Goal: Check status

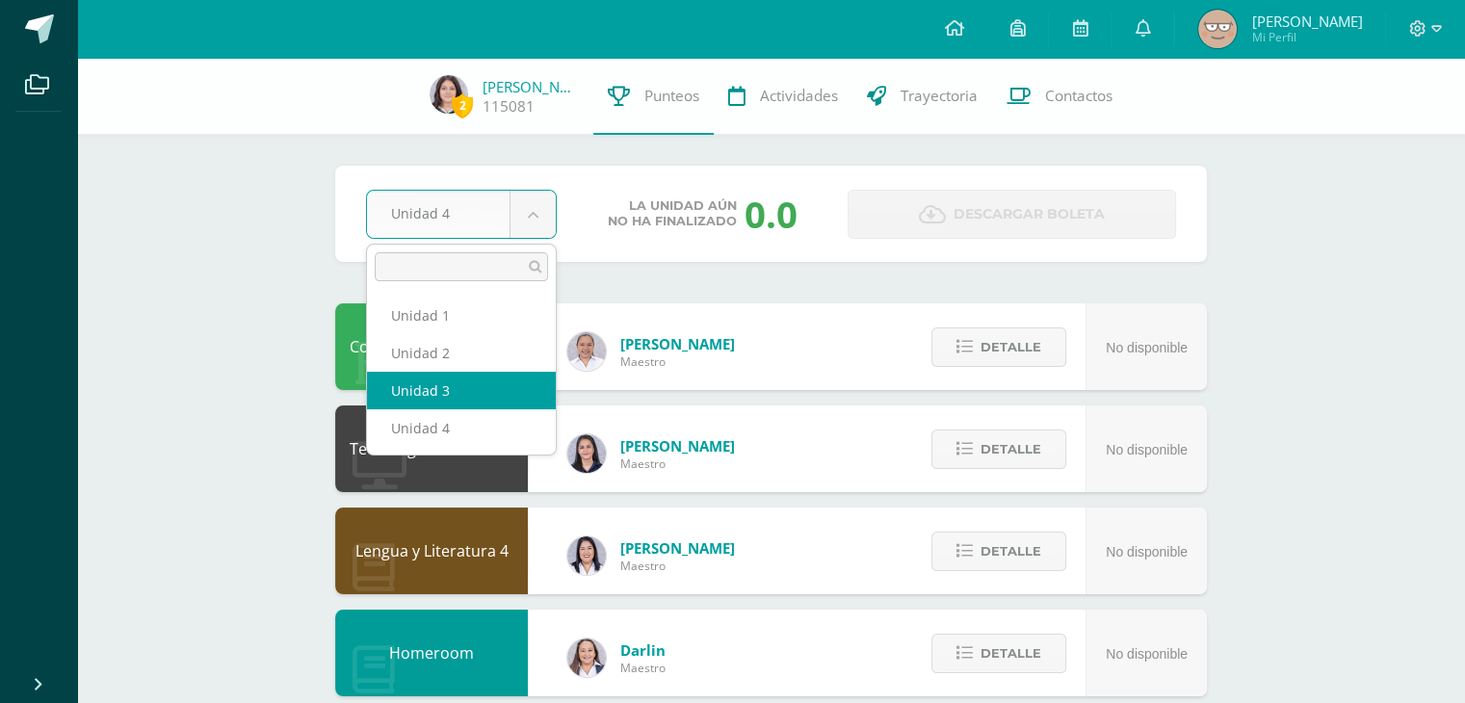
select select "Unidad 3"
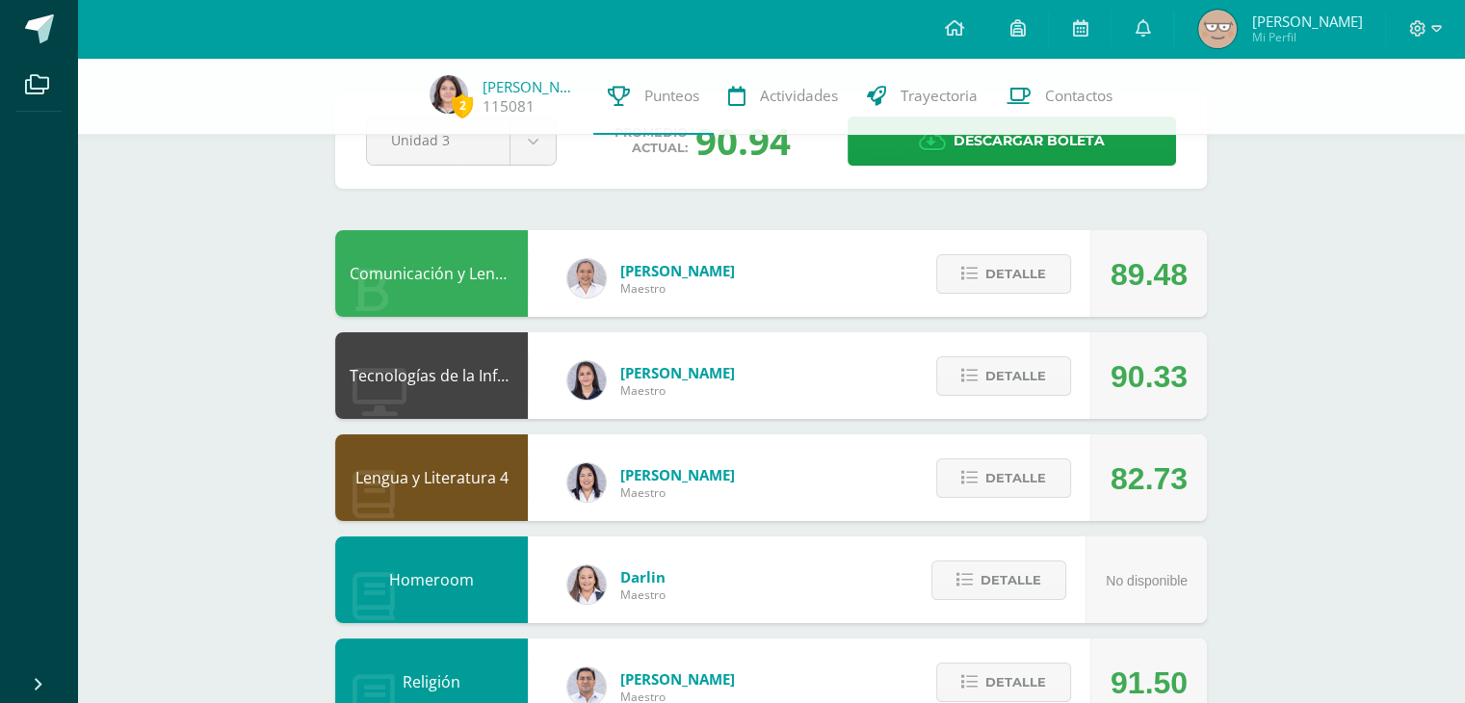
scroll to position [75, 0]
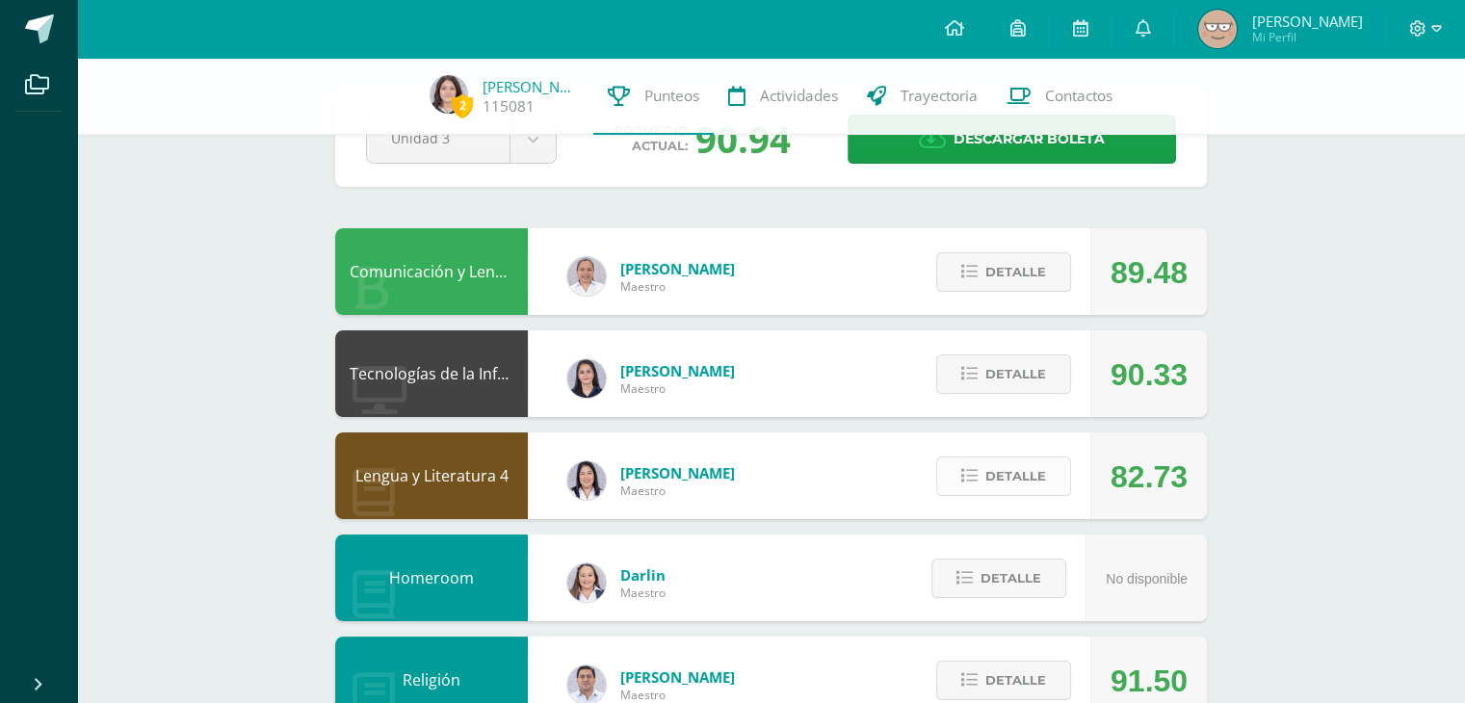
click at [1054, 477] on button "Detalle" at bounding box center [1003, 476] width 135 height 39
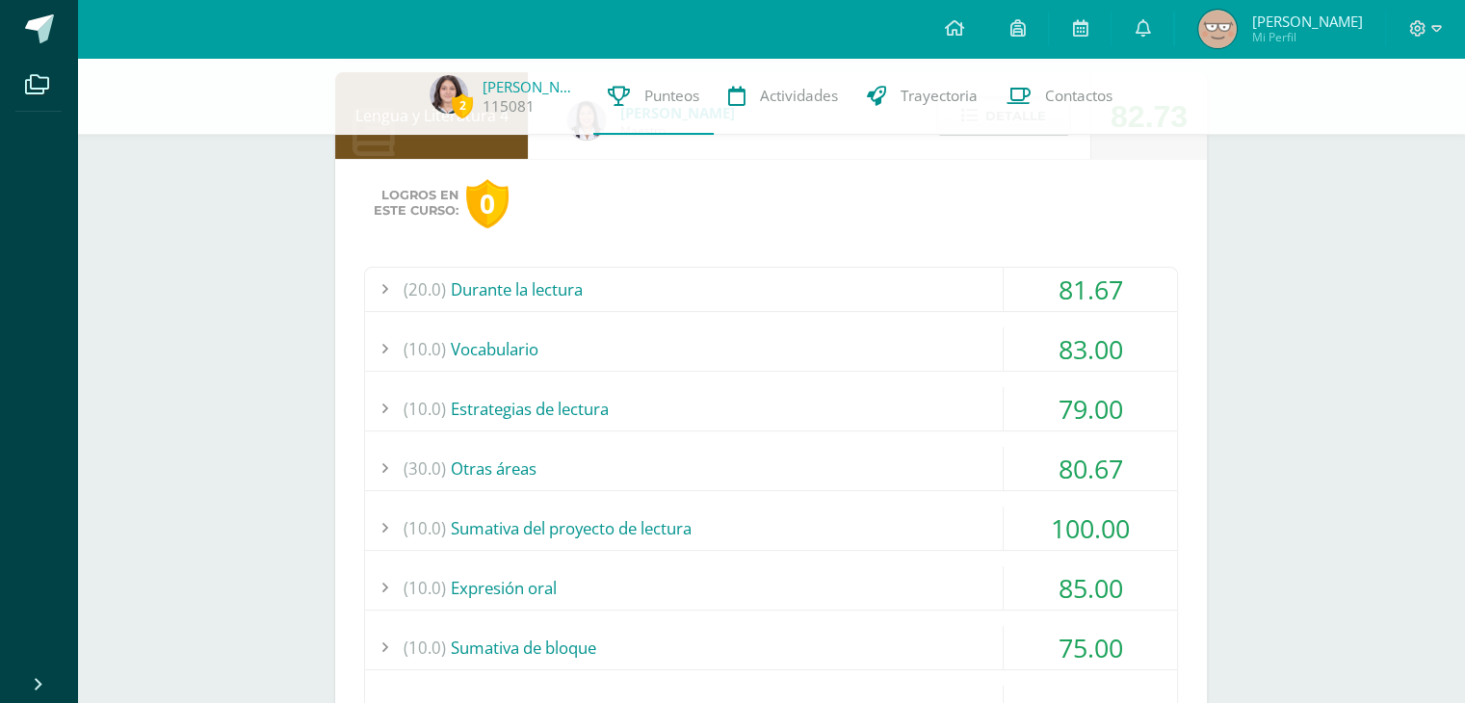
scroll to position [439, 0]
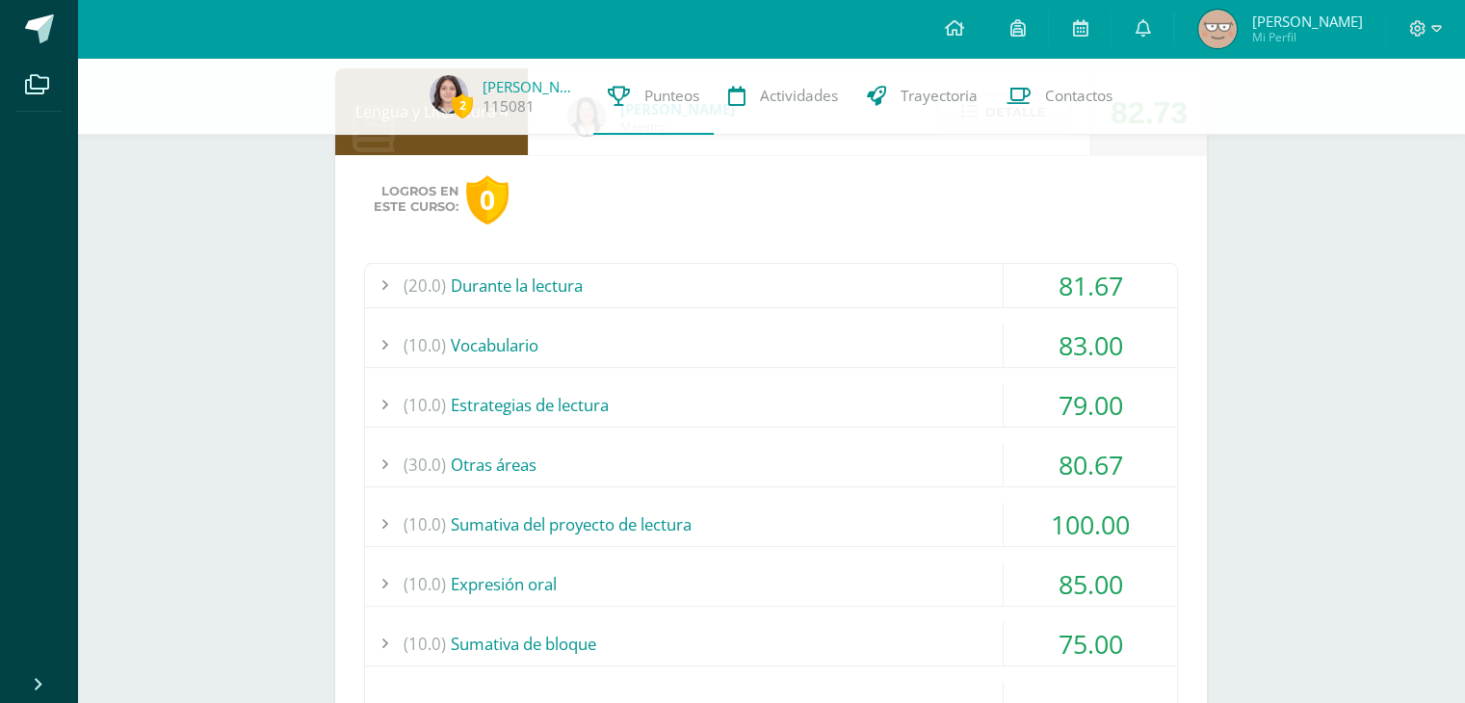
click at [677, 468] on div "(30.0) Otras áreas" at bounding box center [771, 464] width 812 height 43
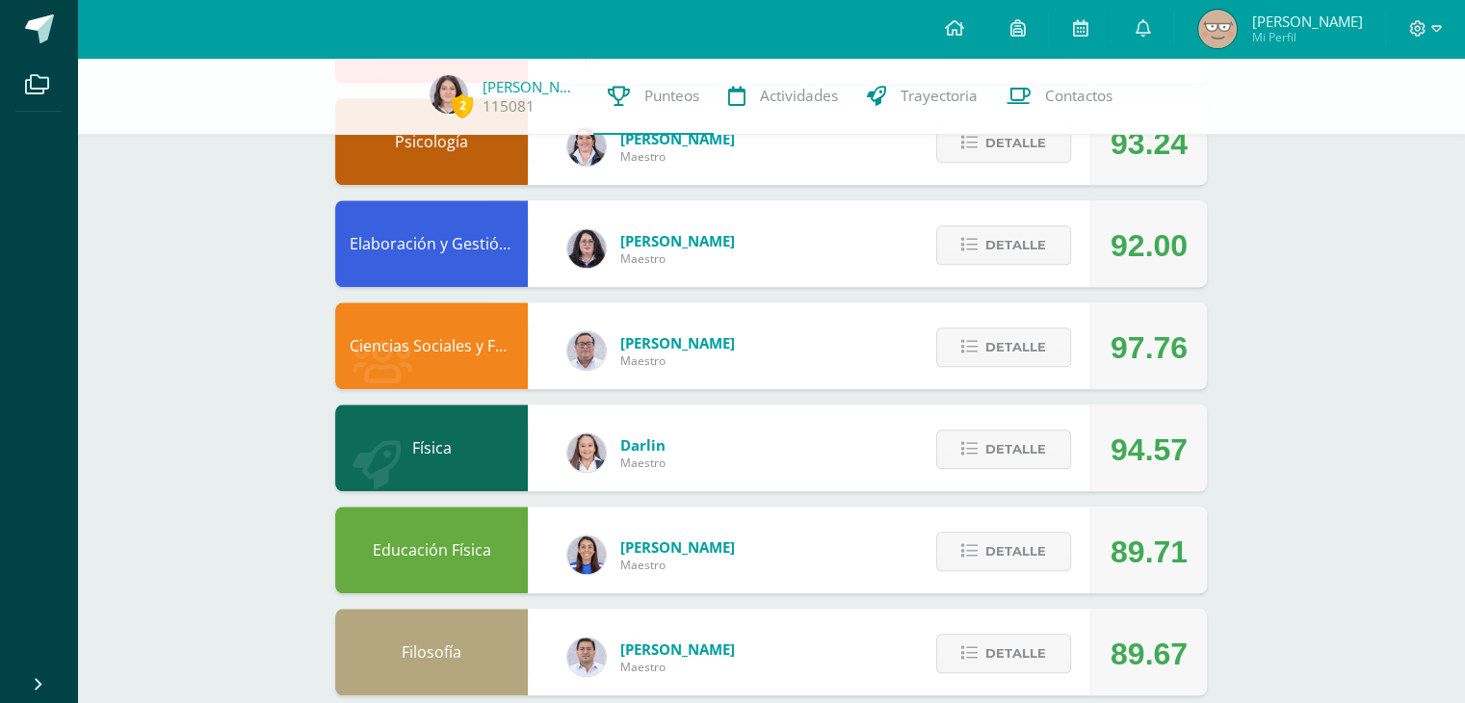
scroll to position [1791, 0]
